Goal: Information Seeking & Learning: Learn about a topic

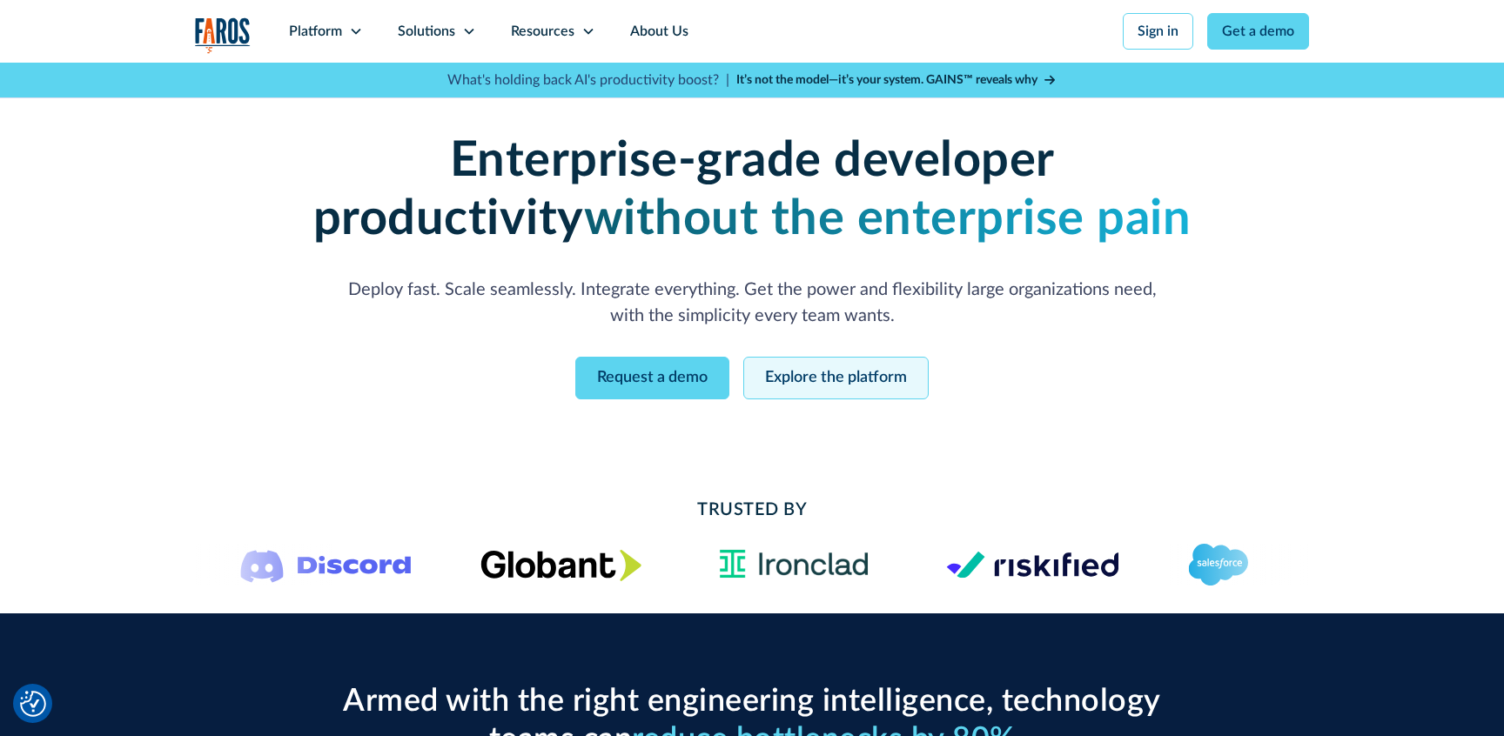
click at [789, 384] on link "Explore the platform" at bounding box center [835, 378] width 185 height 43
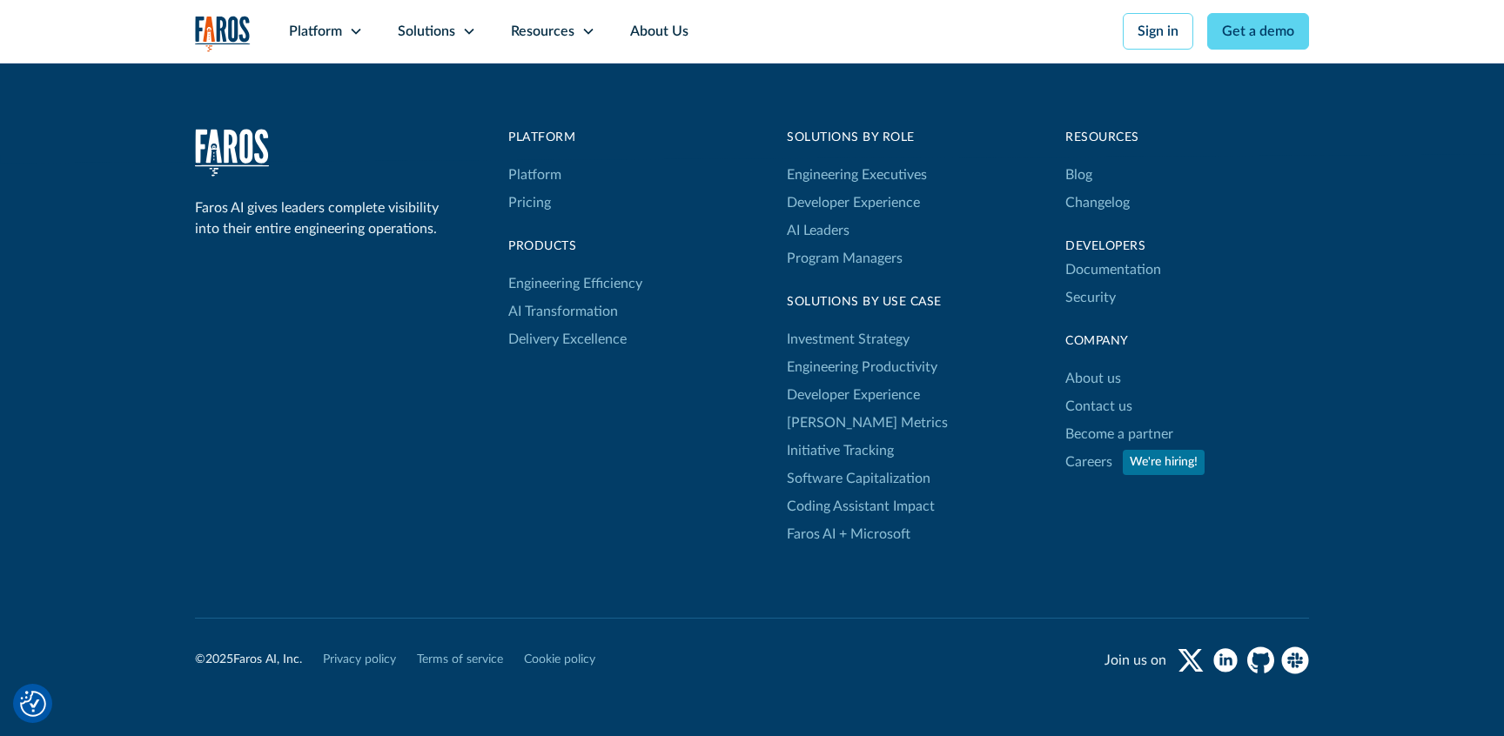
scroll to position [9041, 0]
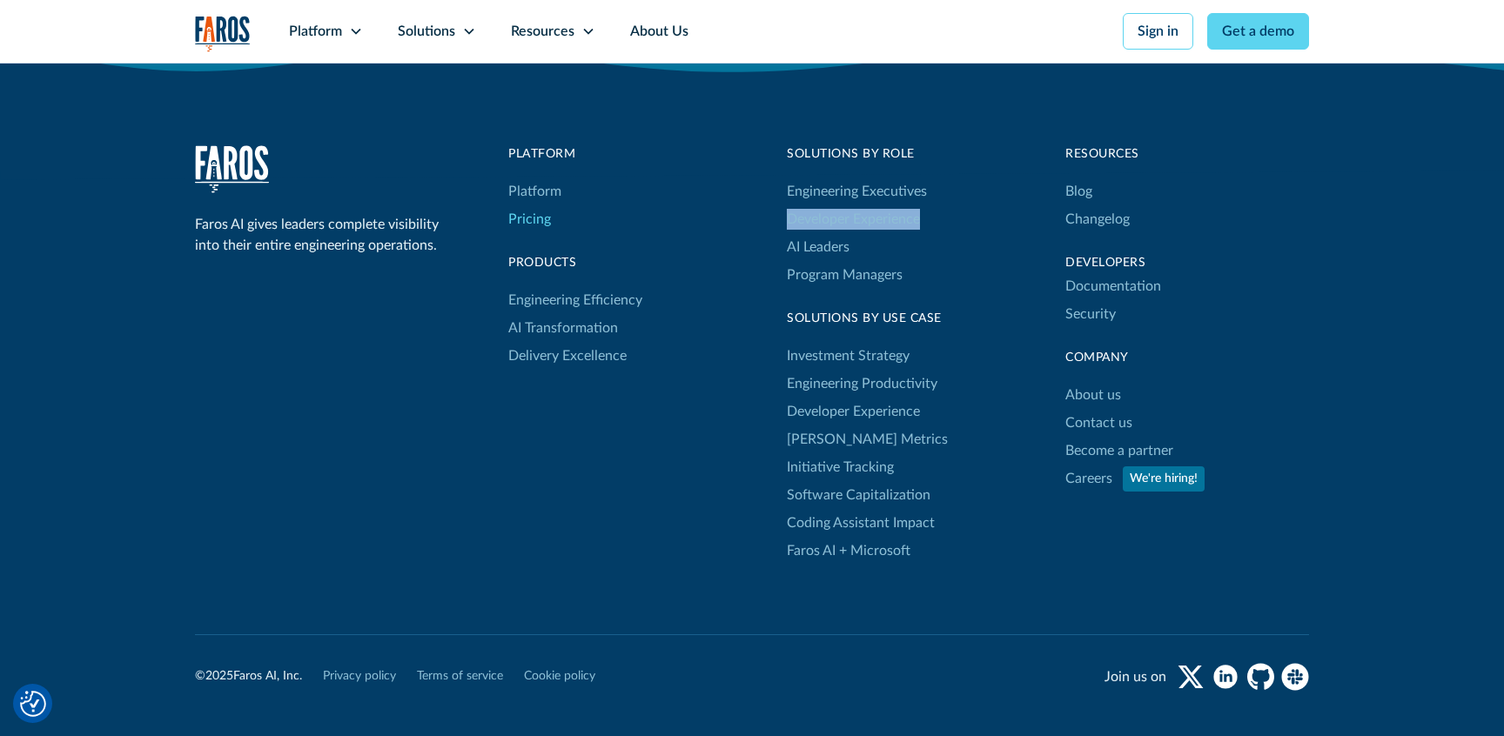
click at [541, 223] on link "Pricing" at bounding box center [529, 219] width 43 height 28
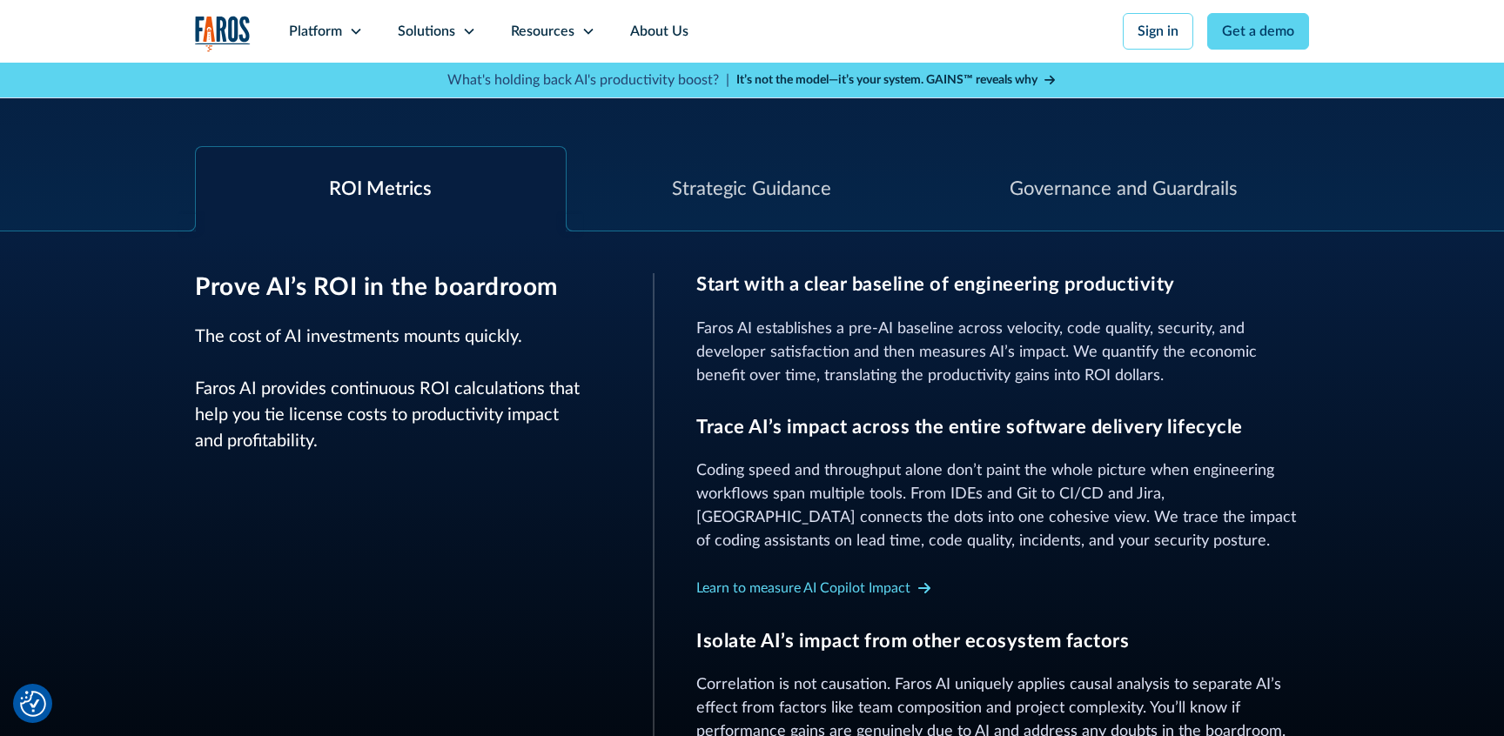
scroll to position [588, 0]
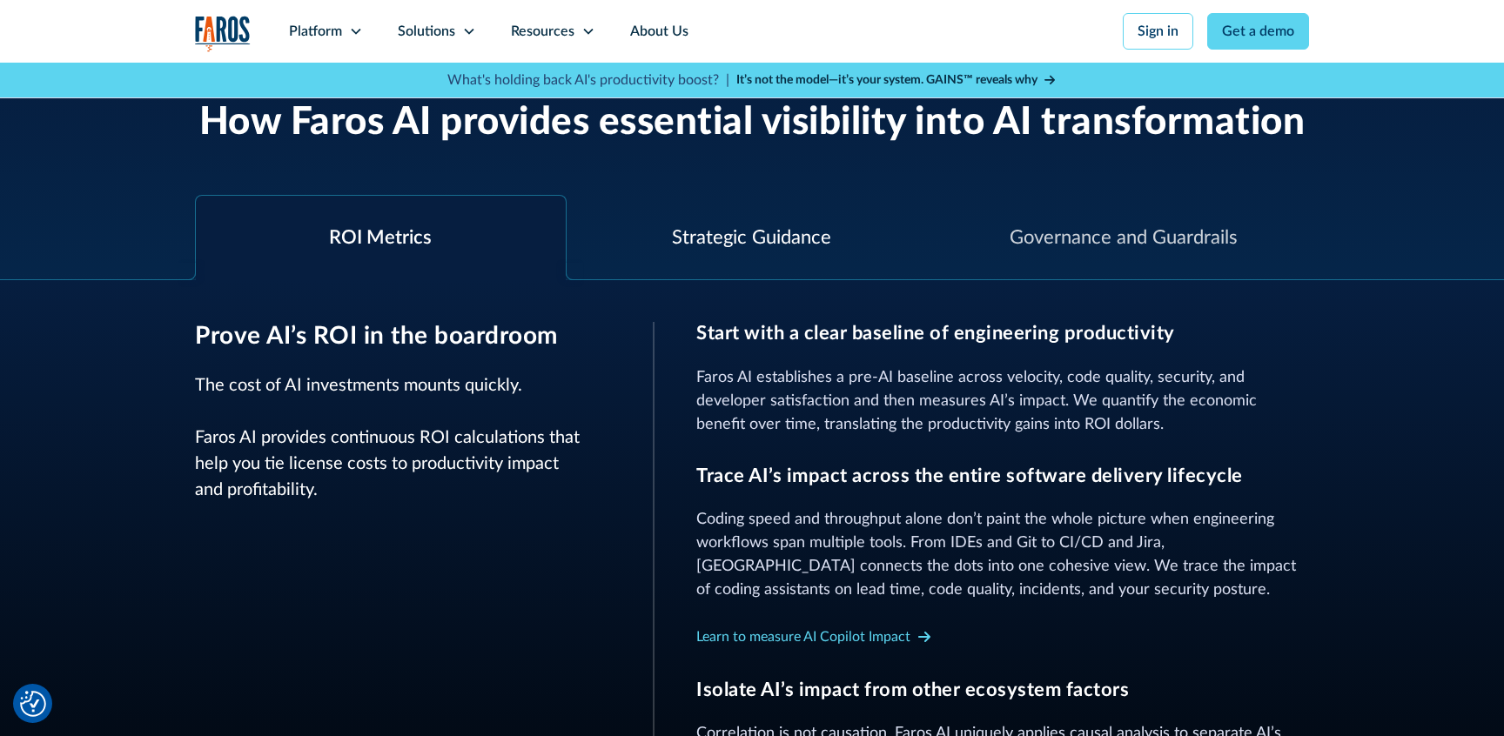
click at [708, 252] on div "Strategic Guidance" at bounding box center [753, 238] width 372 height 84
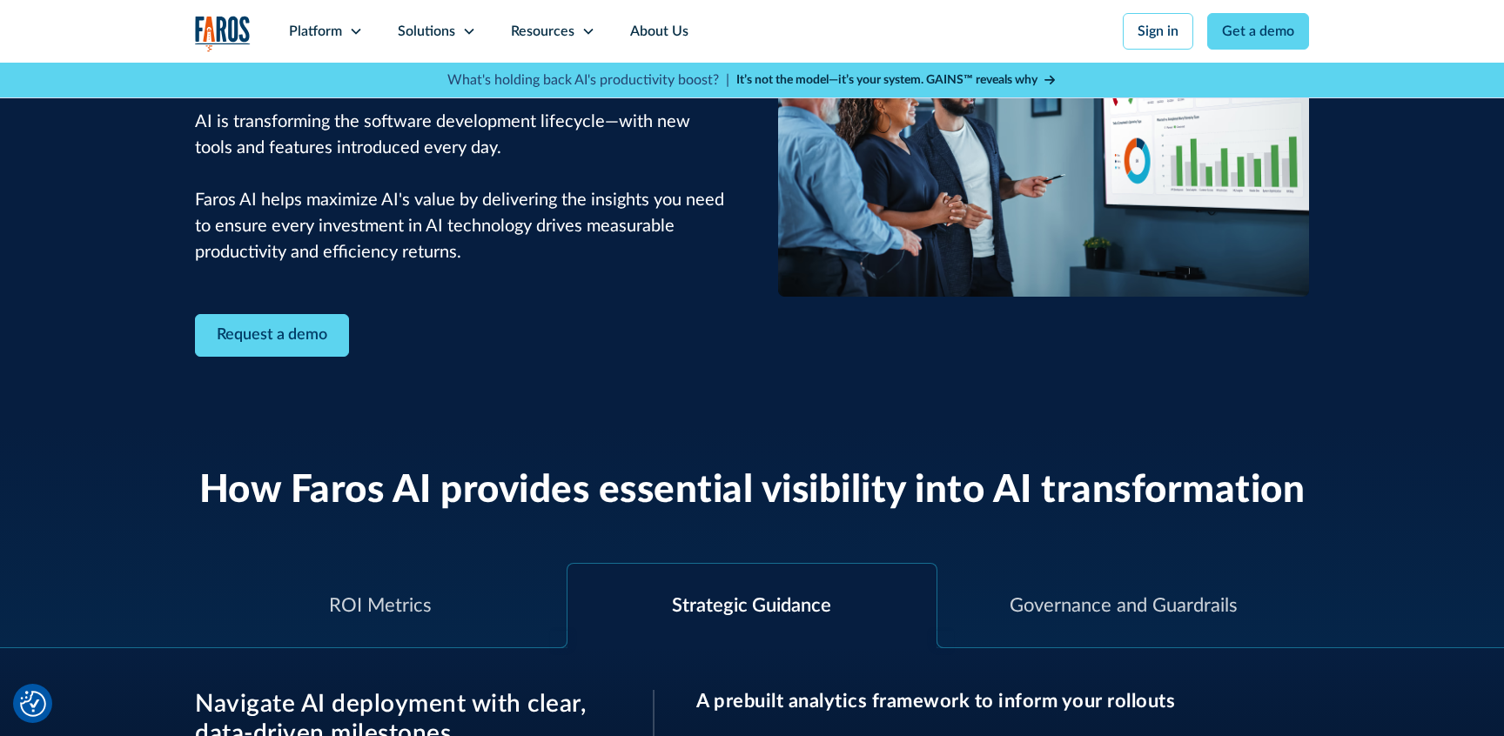
scroll to position [480, 0]
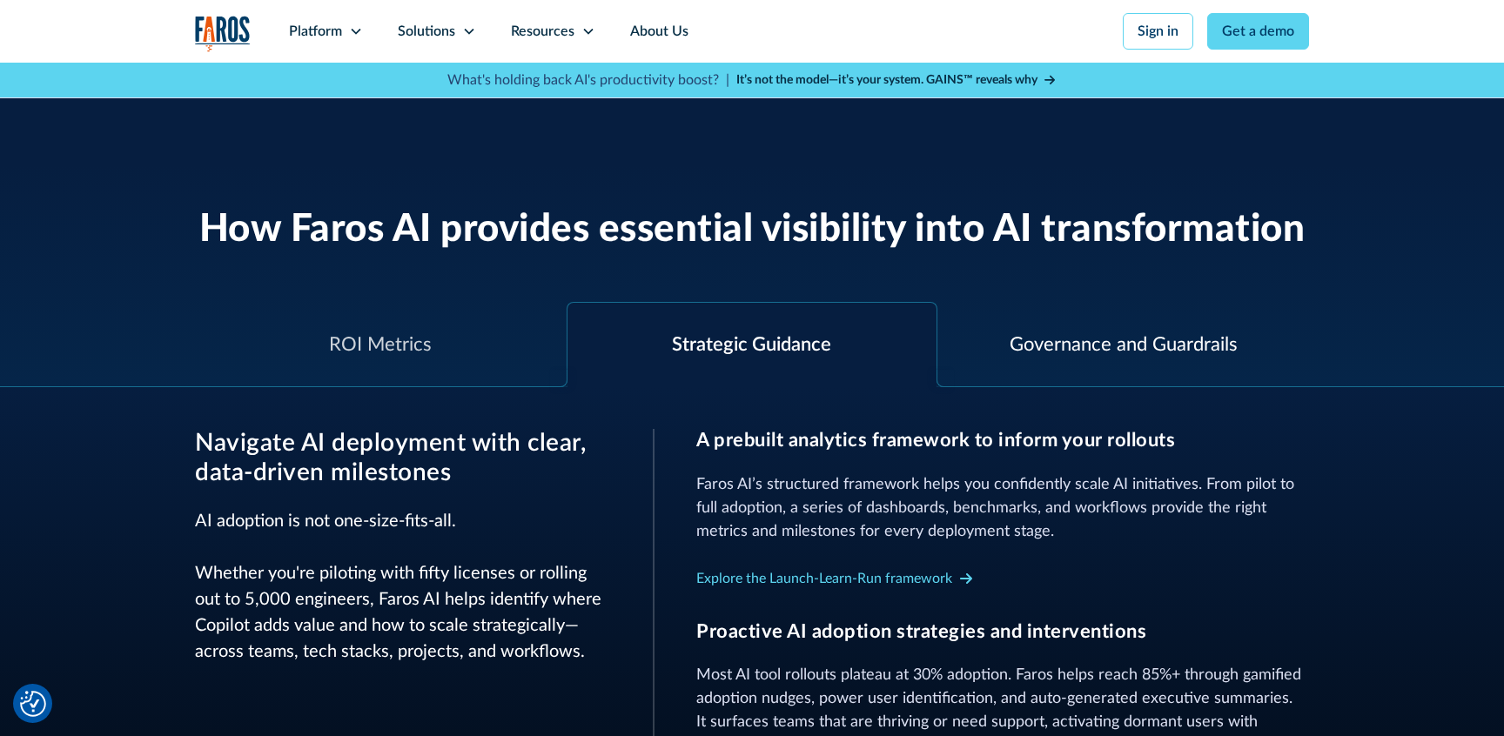
click at [1091, 331] on div "Governance and Guardrails" at bounding box center [1124, 345] width 228 height 29
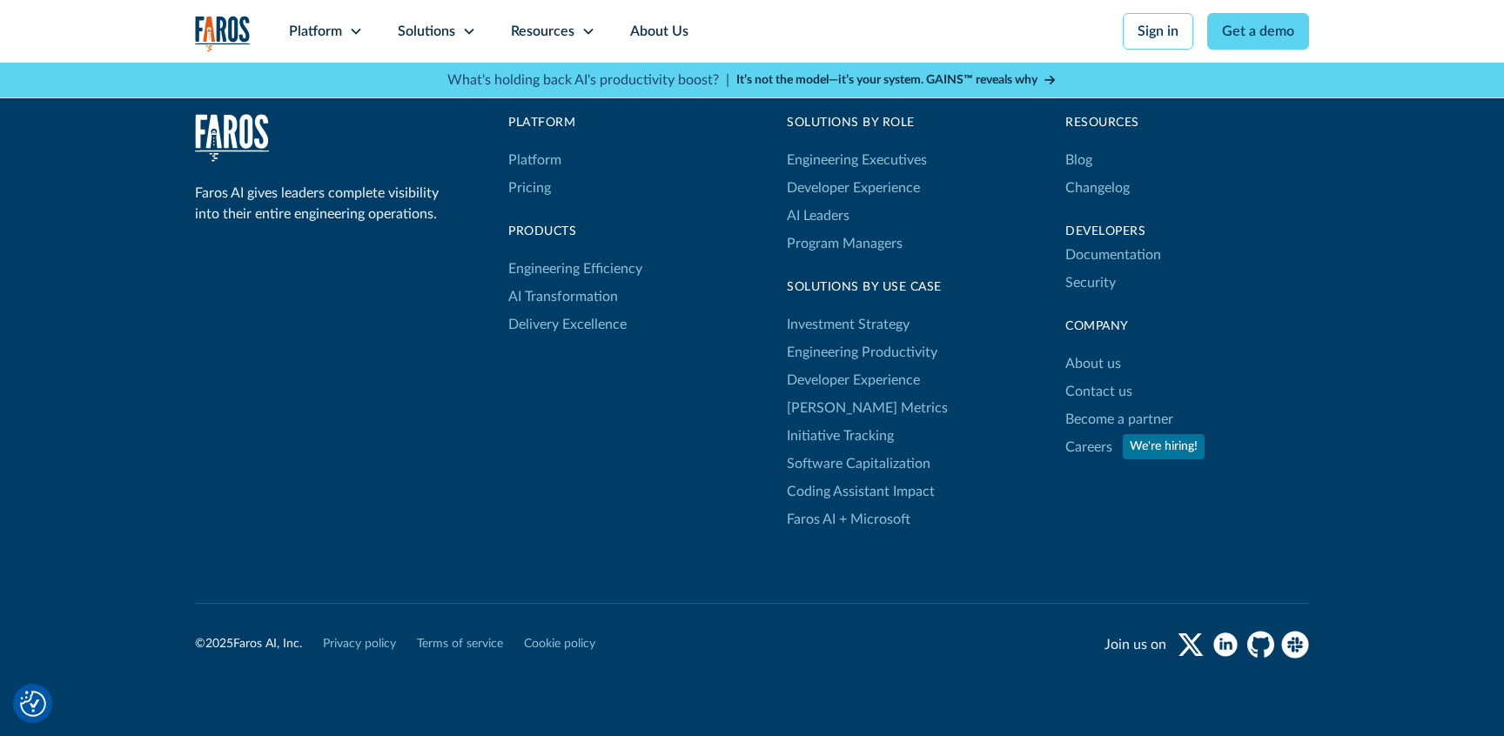
scroll to position [3818, 0]
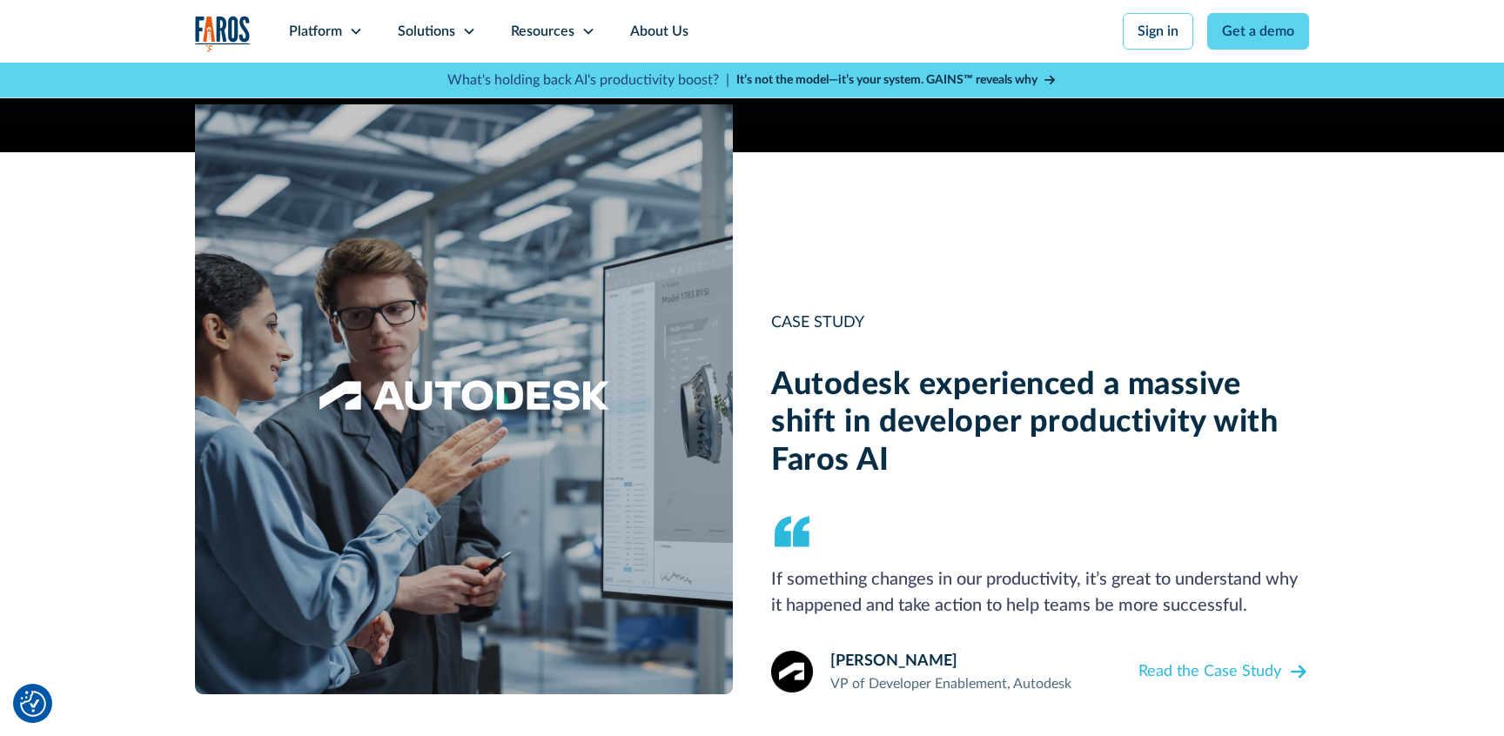
scroll to position [1995, 0]
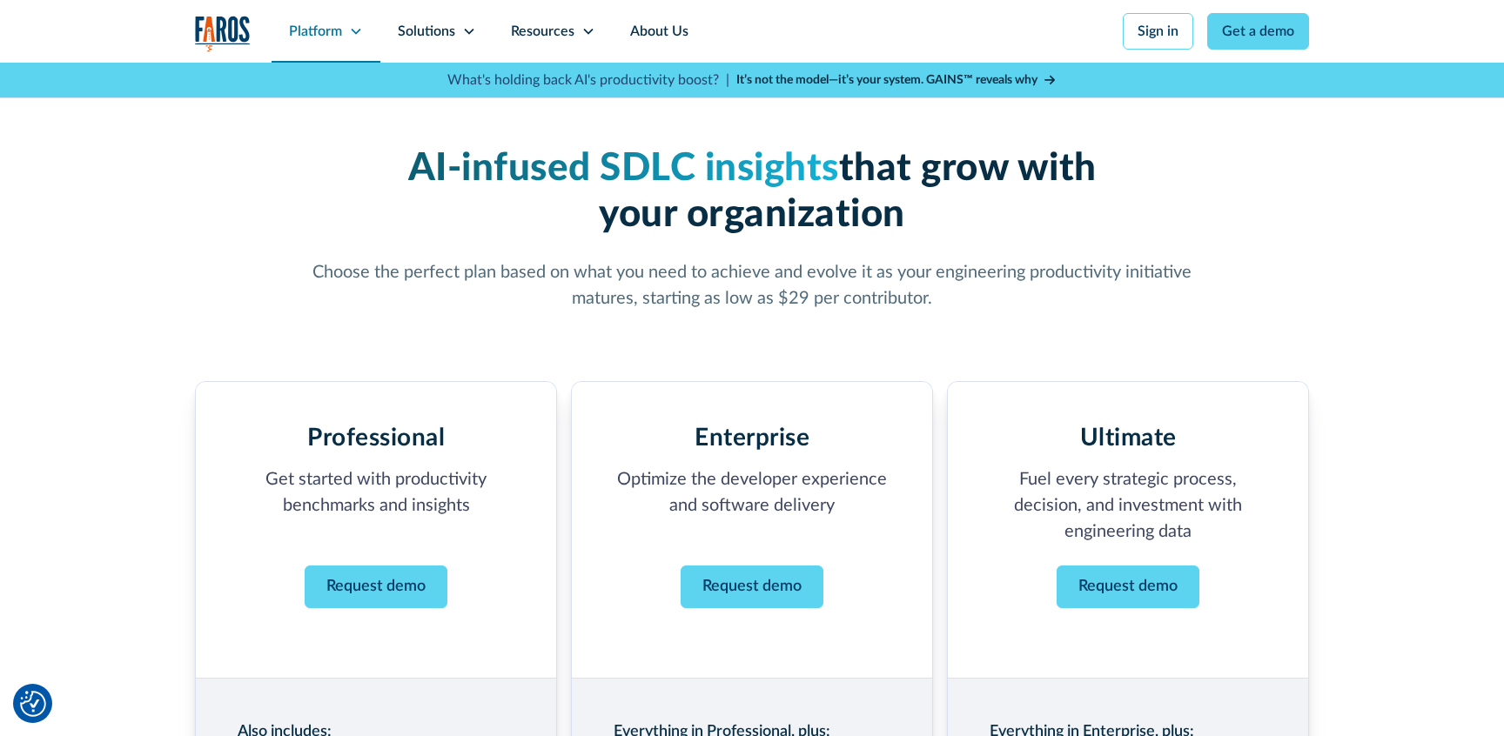
click at [356, 35] on icon at bounding box center [356, 31] width 14 height 14
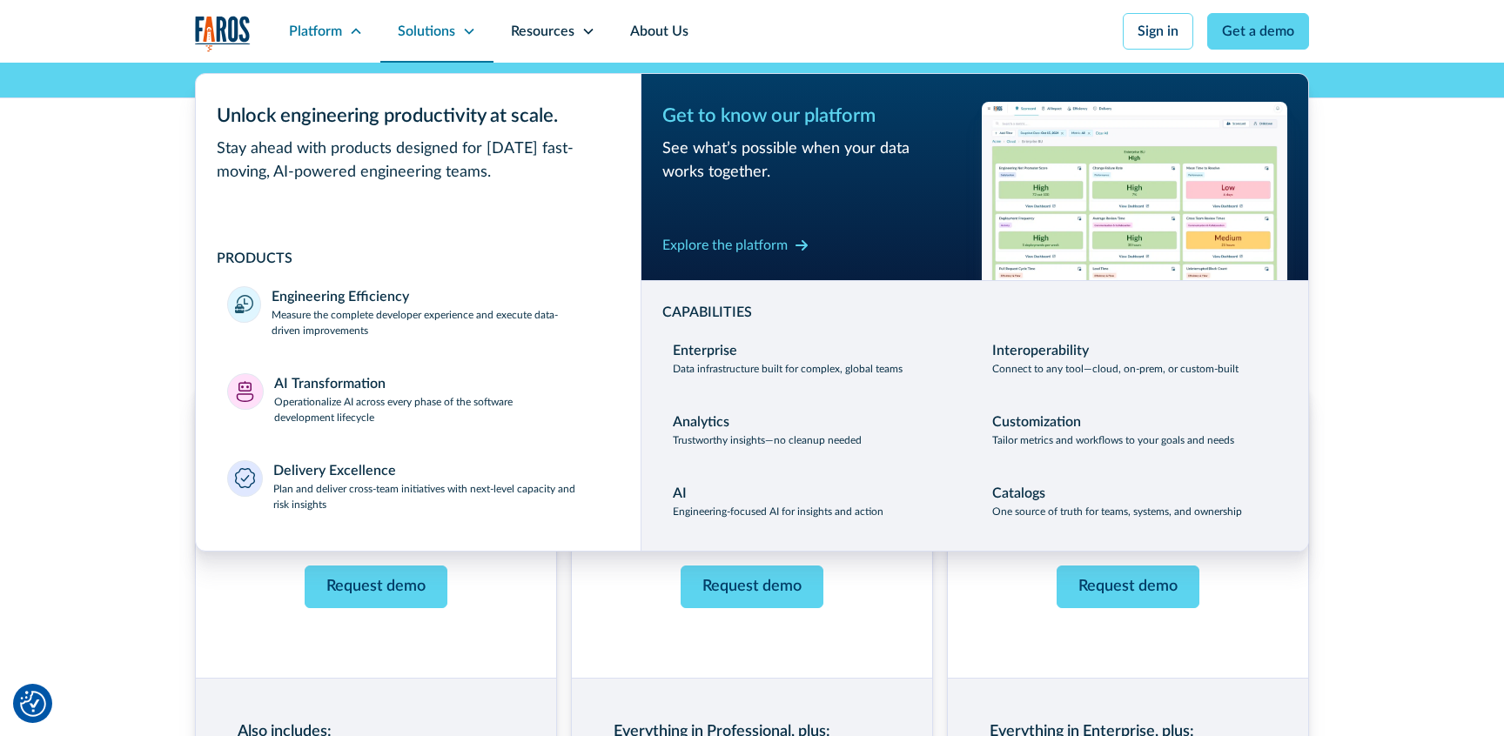
click at [472, 42] on div "Solutions" at bounding box center [436, 31] width 113 height 63
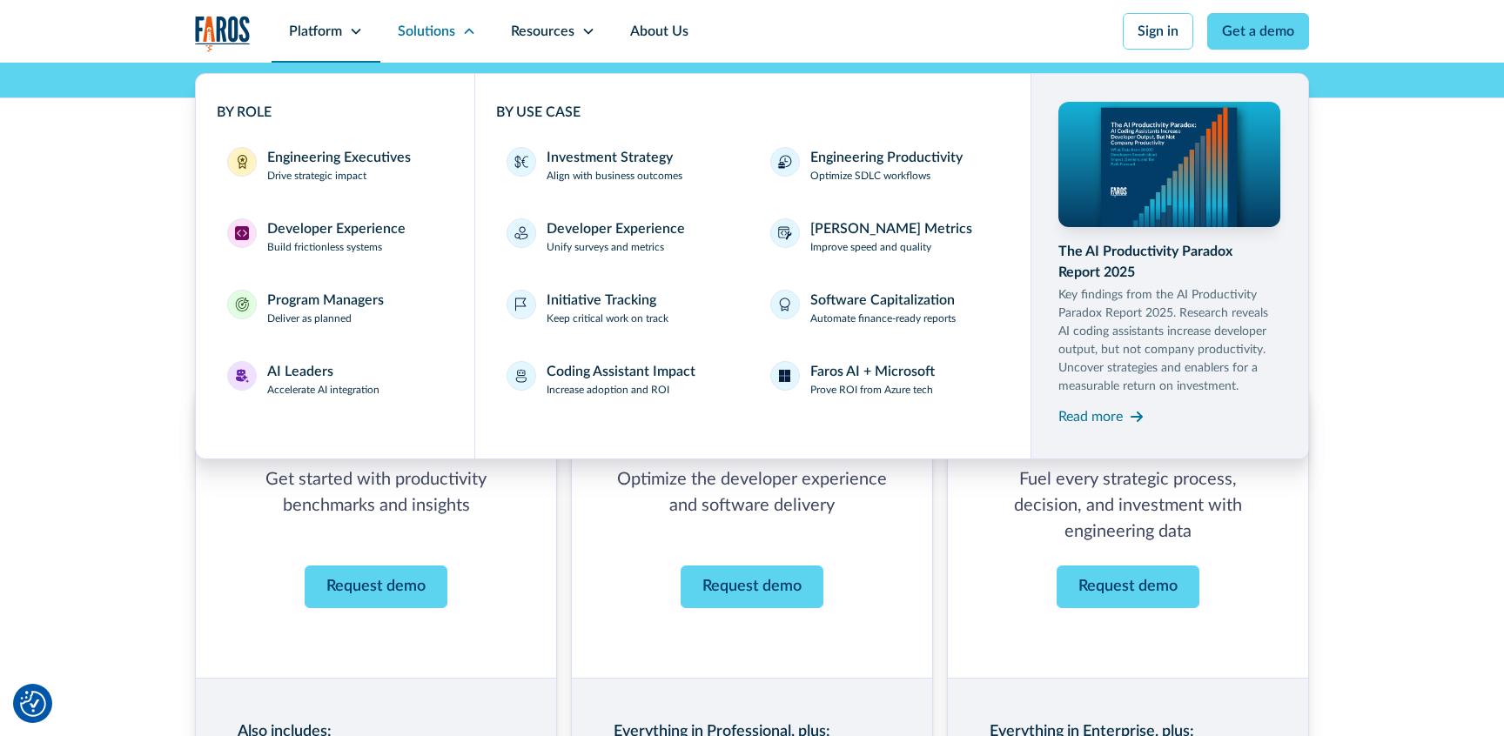
click at [354, 30] on icon at bounding box center [356, 31] width 14 height 14
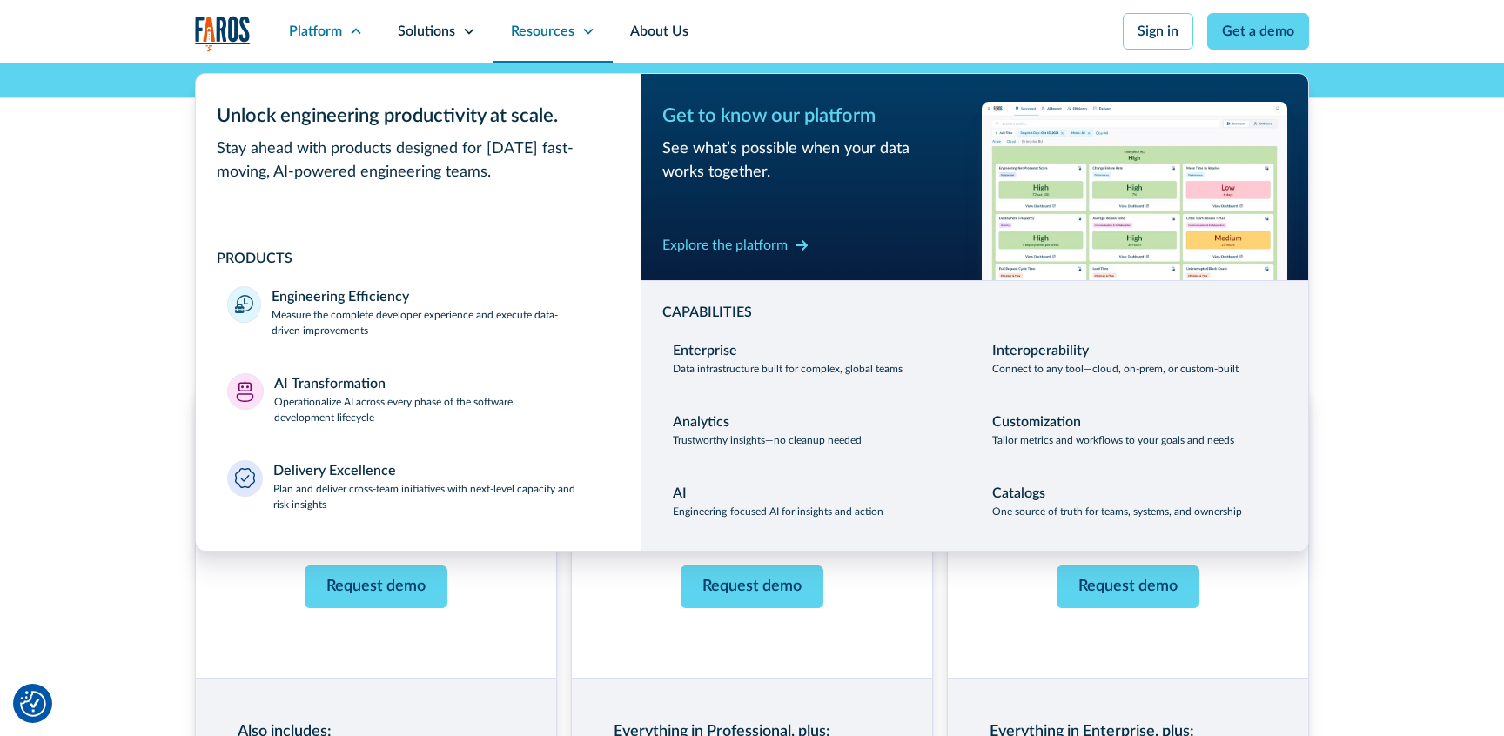
click at [581, 24] on div "Resources" at bounding box center [553, 31] width 119 height 63
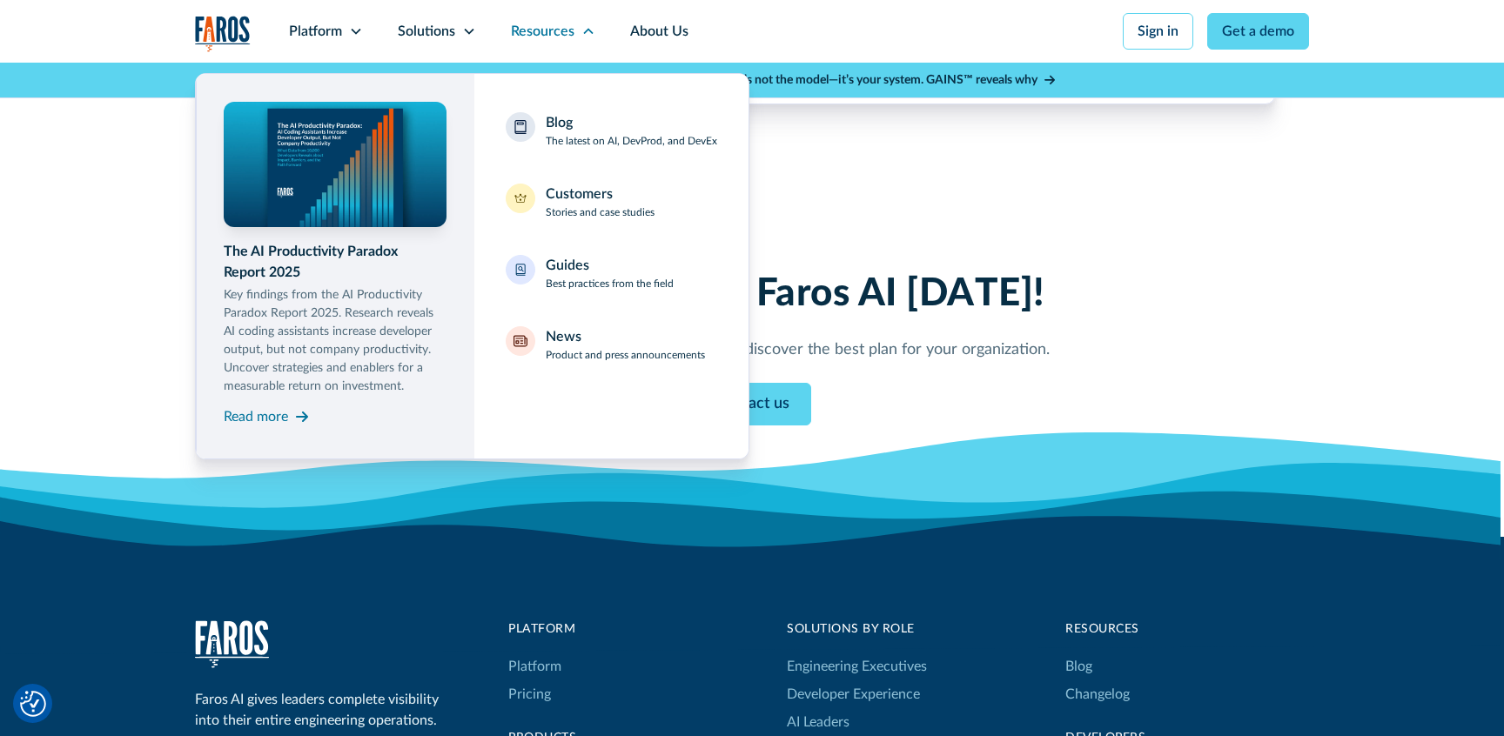
scroll to position [2041, 0]
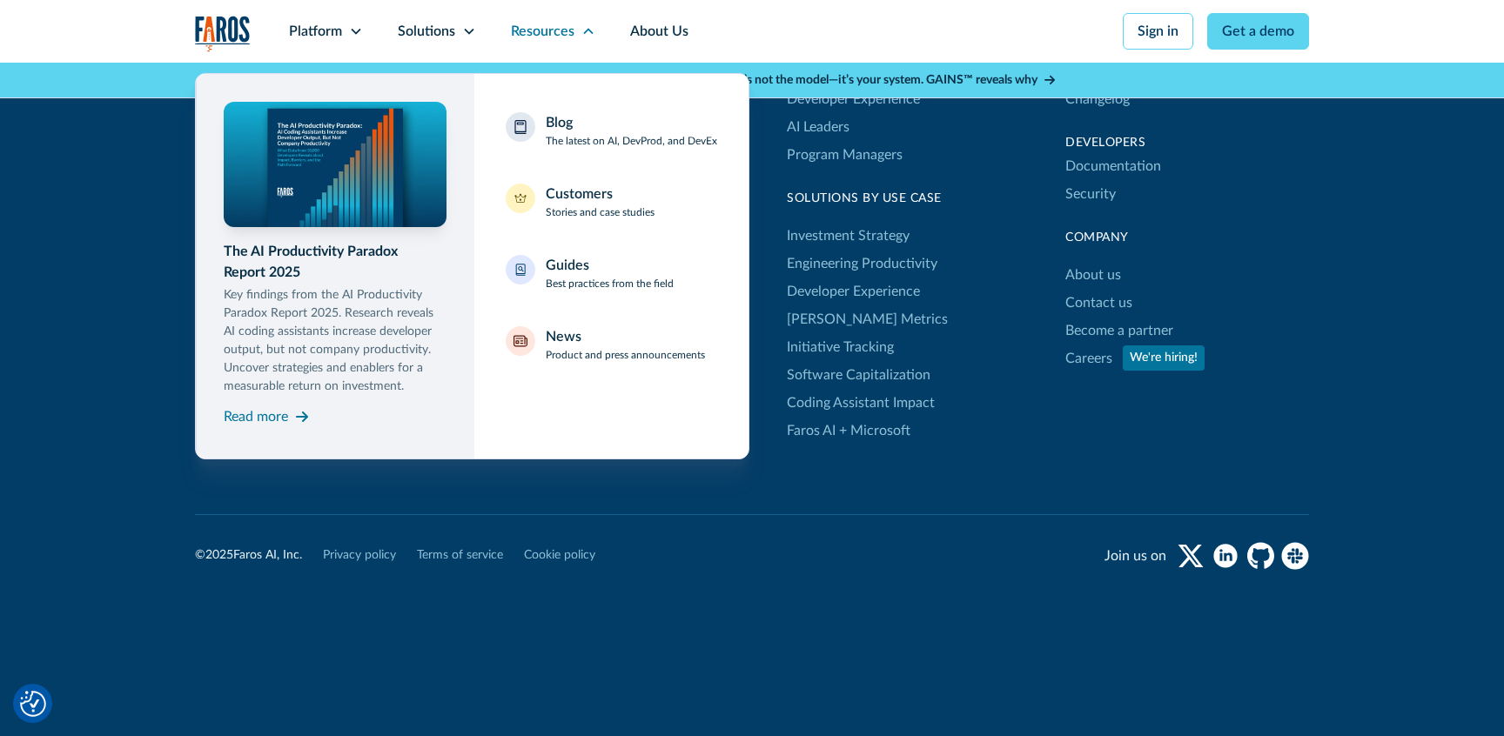
click at [978, 553] on div "© 2025 Faros AI, Inc. Privacy policy Terms of service Cookie policy Join us on" at bounding box center [752, 556] width 1114 height 28
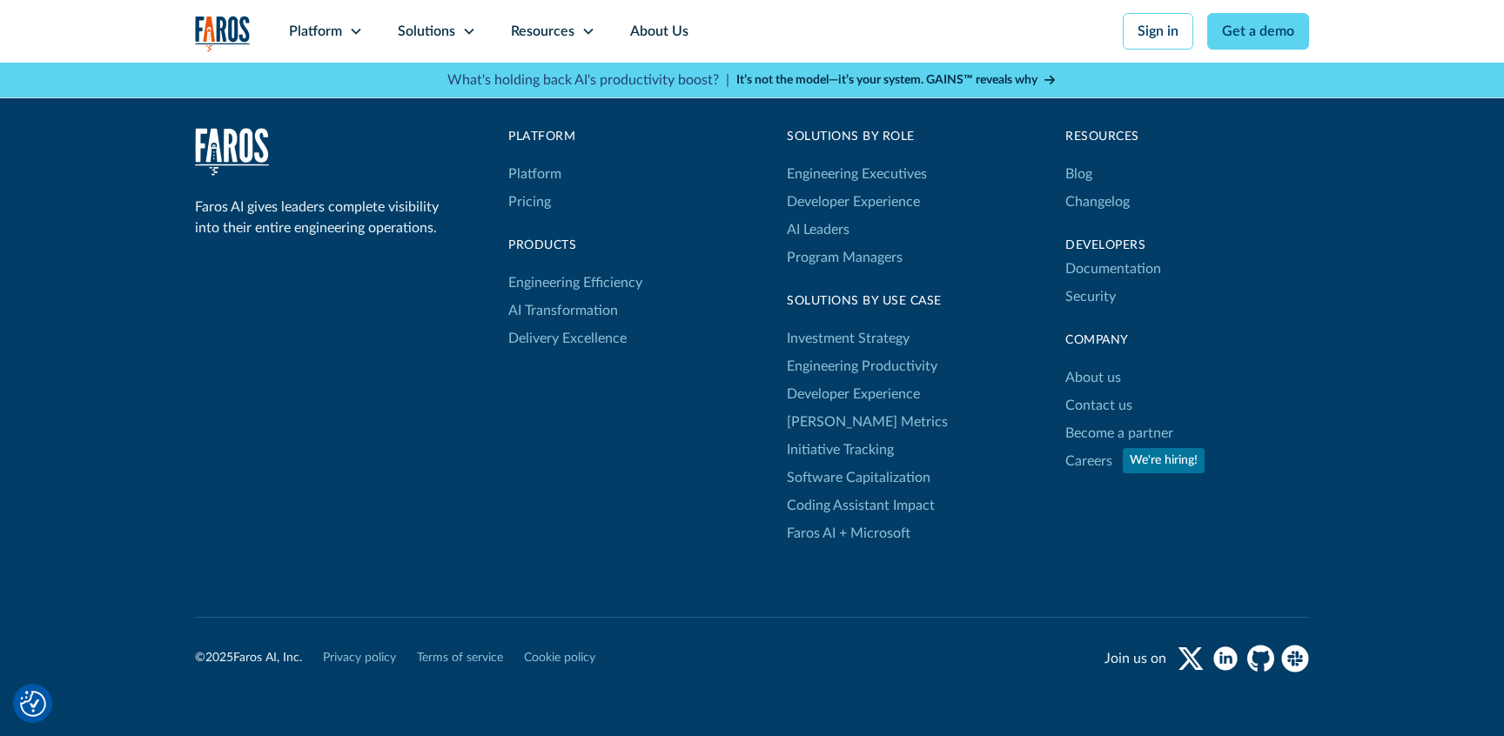
scroll to position [1934, 0]
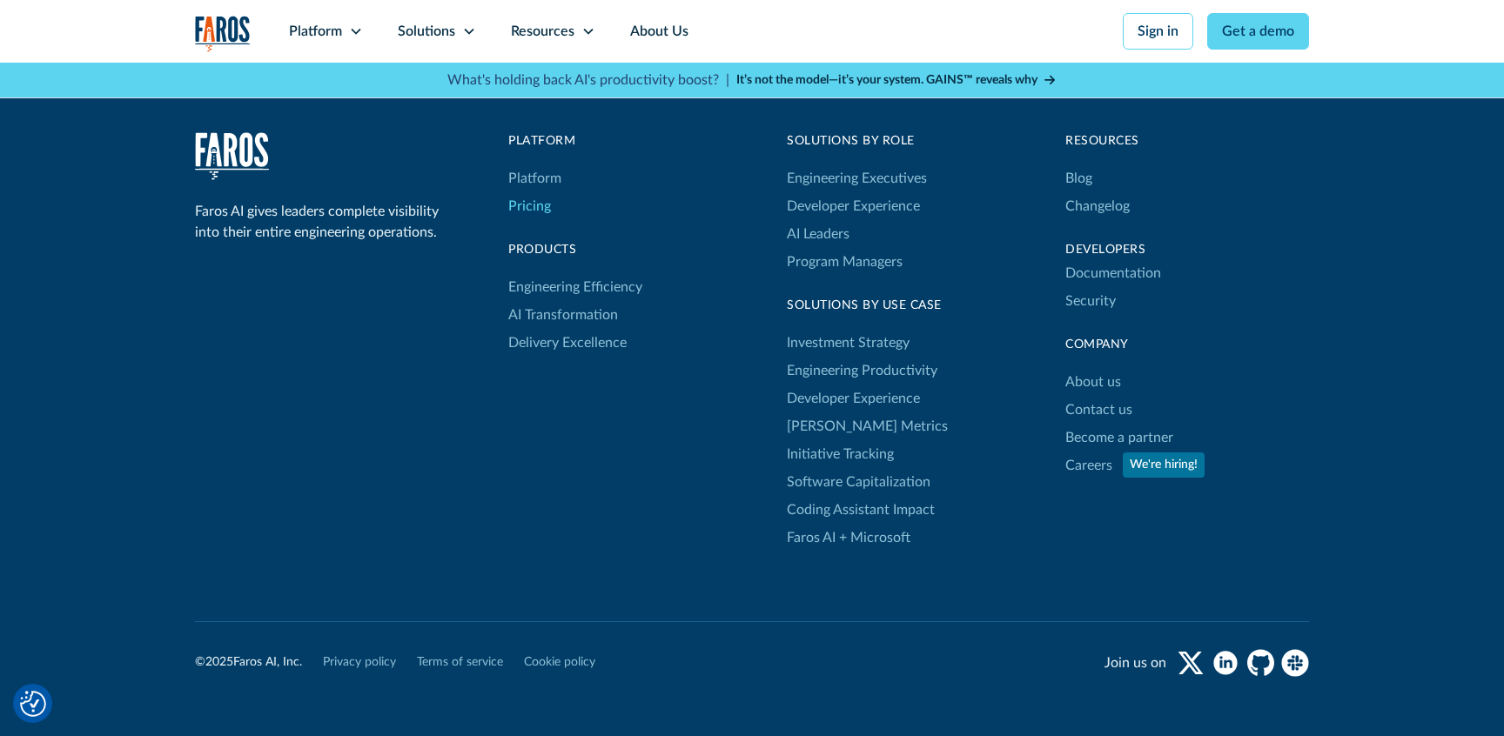
click at [534, 209] on link "Pricing" at bounding box center [529, 206] width 43 height 28
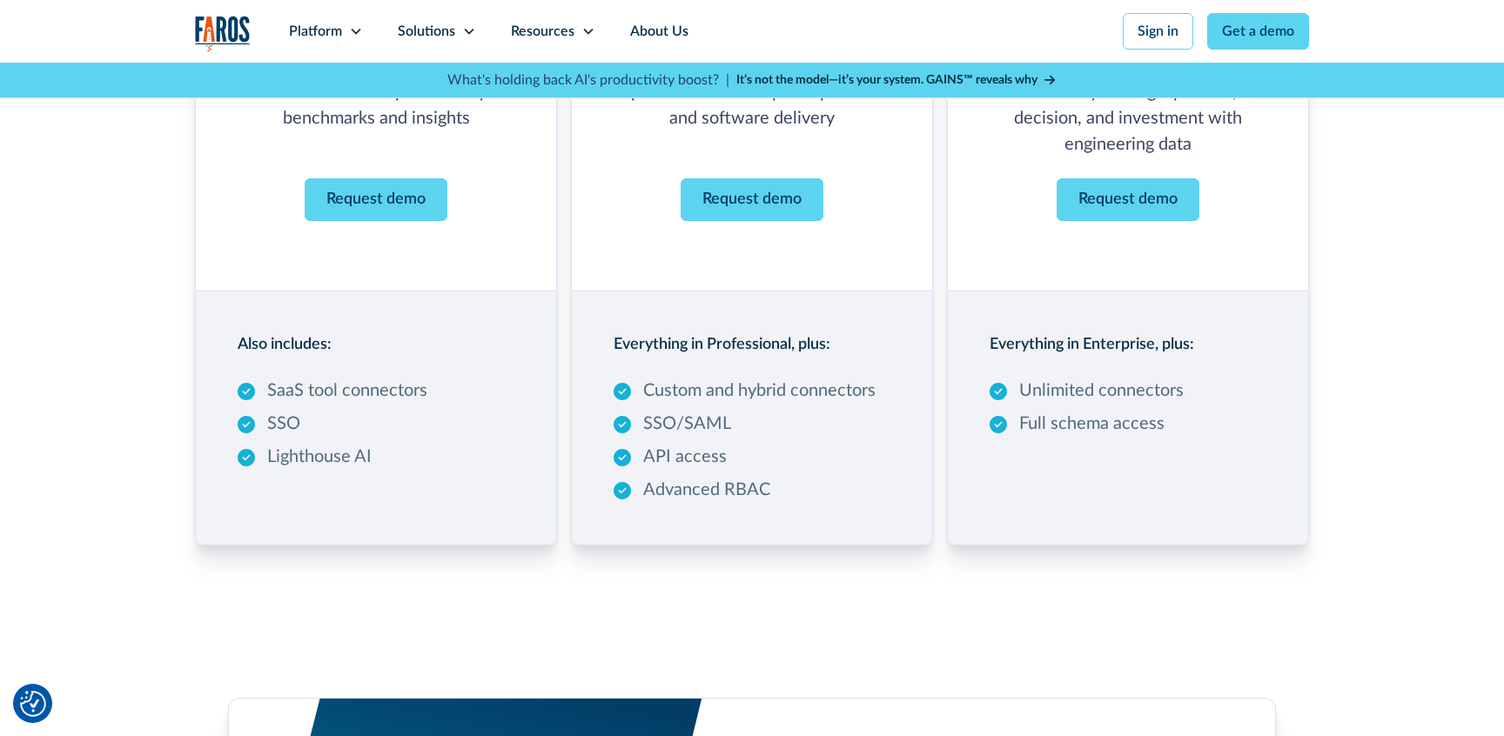
scroll to position [447, 0]
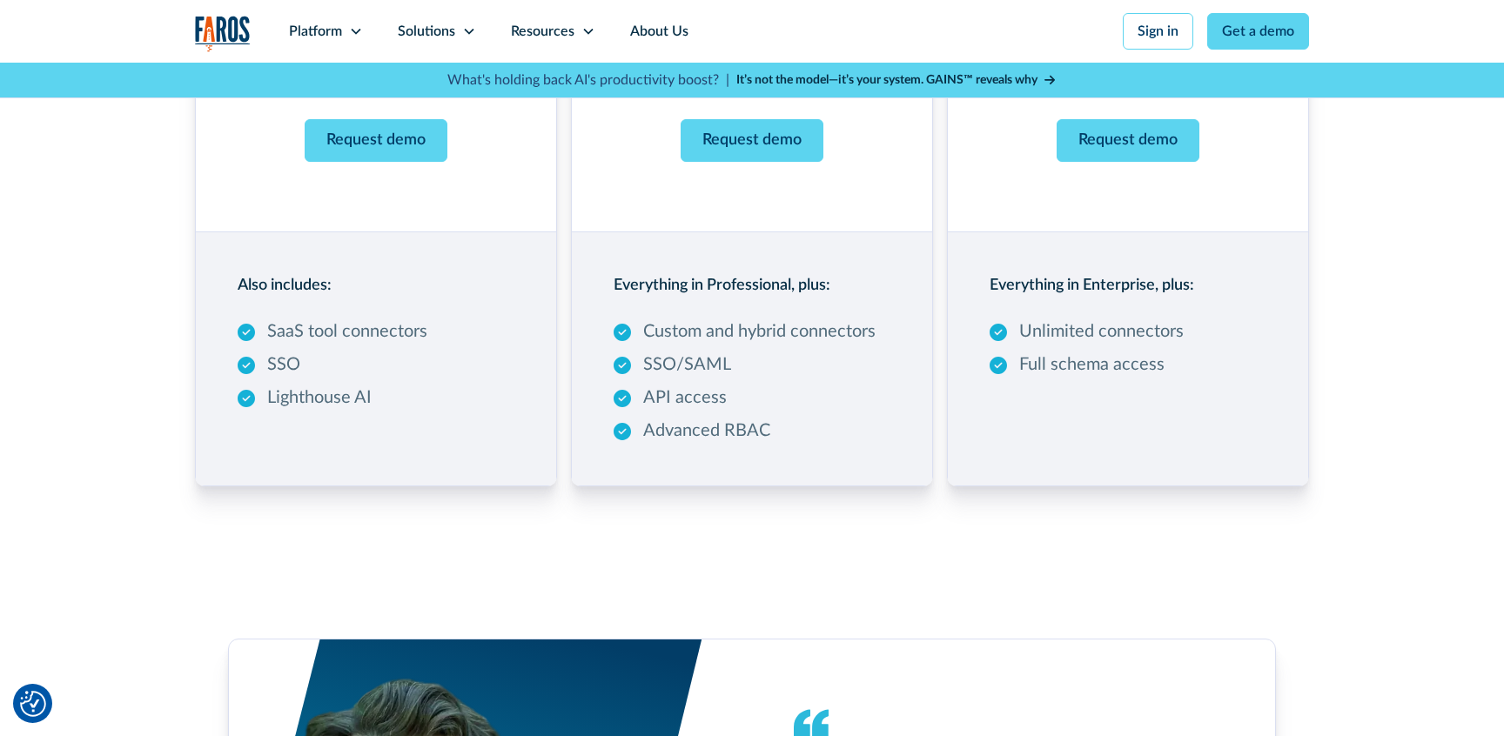
click at [752, 406] on div "Custom and hybrid connectors SSO/[PERSON_NAME] API access Advanced RBAC" at bounding box center [745, 381] width 262 height 125
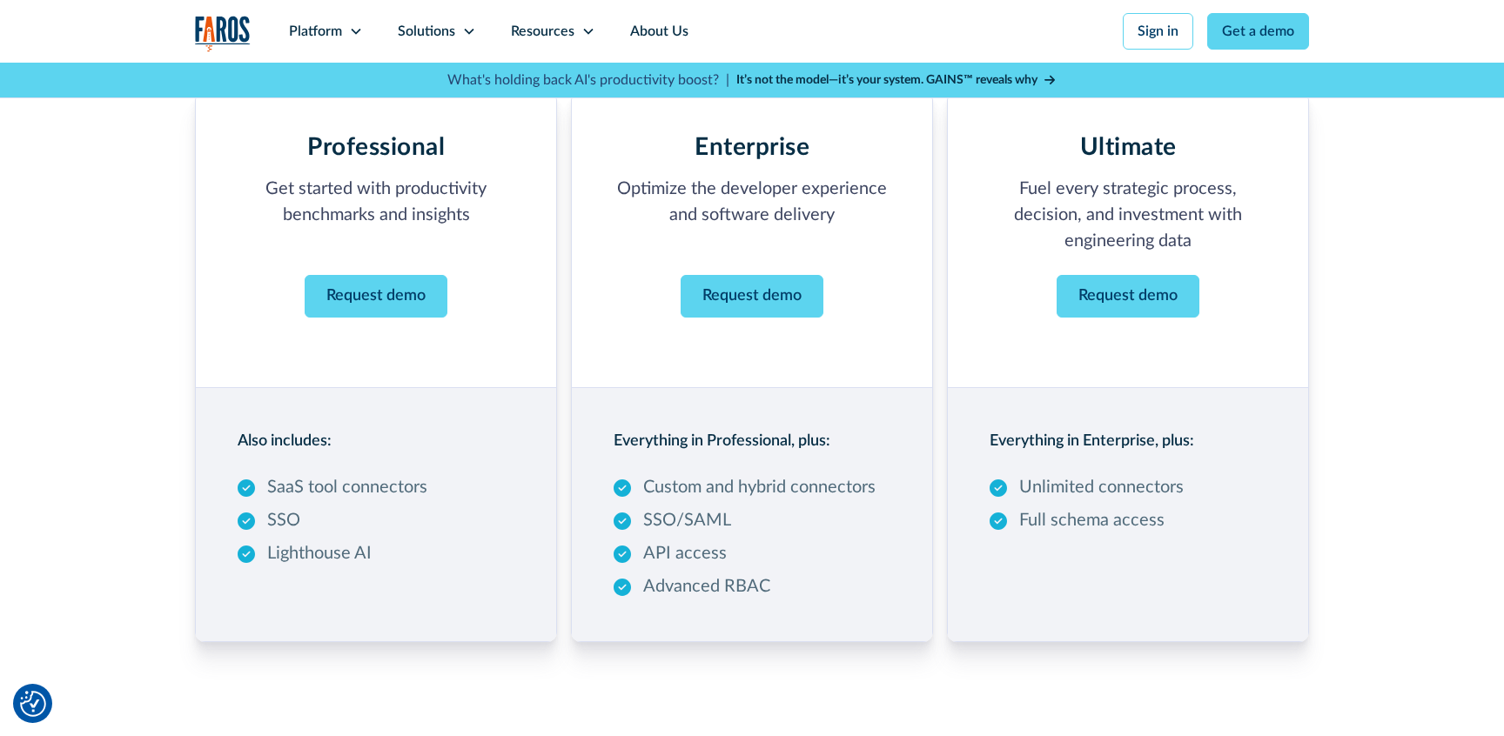
scroll to position [0, 0]
